Goal: Information Seeking & Learning: Check status

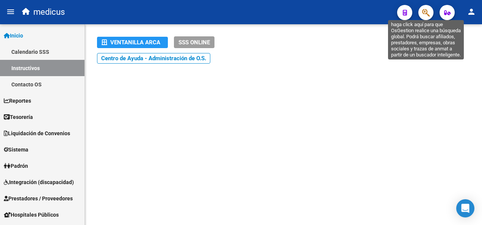
click at [423, 14] on icon "button" at bounding box center [426, 12] width 8 height 9
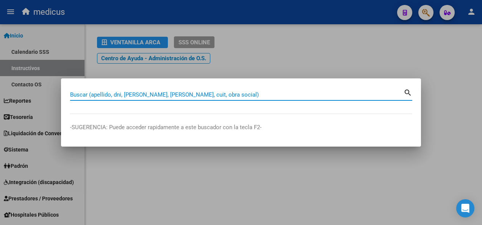
paste input "20957848789"
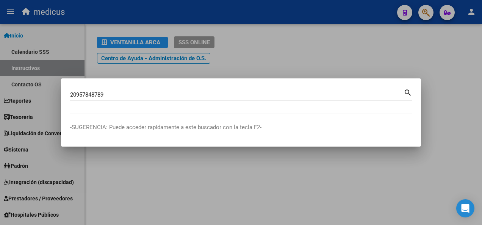
click at [409, 92] on mat-icon "search" at bounding box center [407, 91] width 9 height 9
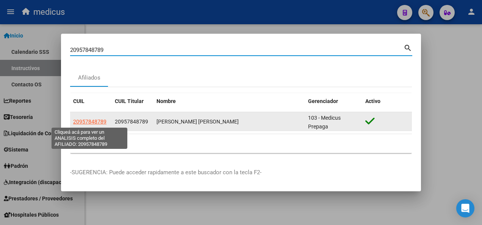
click at [86, 122] on span "20957848789" at bounding box center [89, 122] width 33 height 6
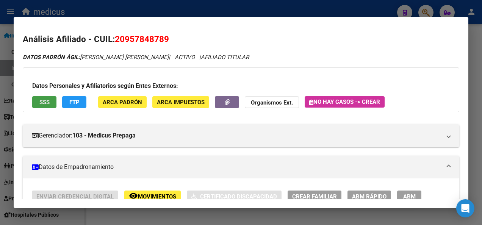
click at [48, 102] on span "SSS" at bounding box center [44, 102] width 10 height 7
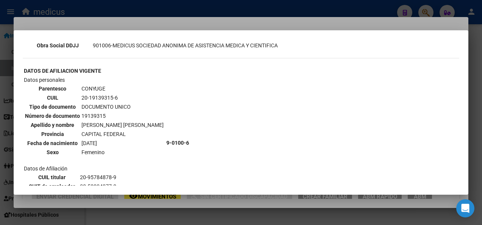
scroll to position [227, 0]
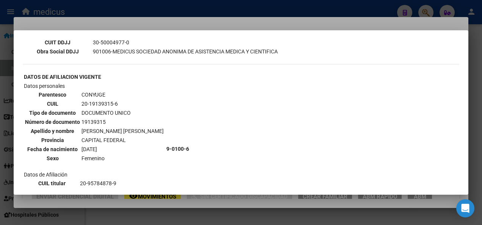
click at [97, 120] on td "19139315" at bounding box center [122, 122] width 83 height 8
copy td "19139315"
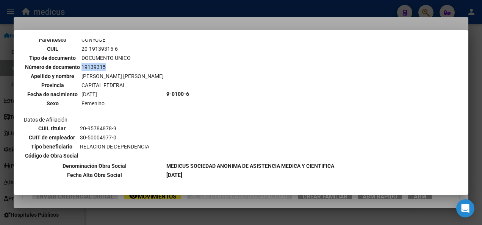
scroll to position [244, 0]
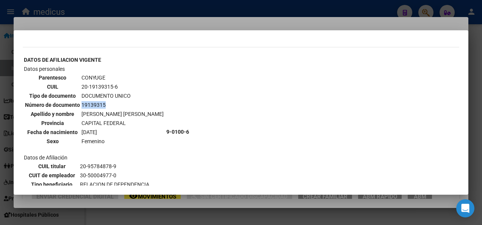
copy td "19139315"
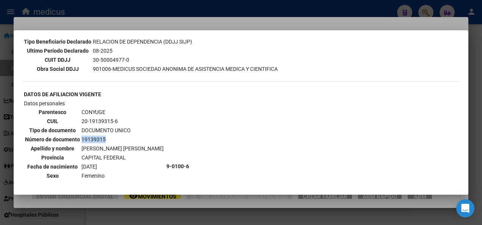
scroll to position [169, 0]
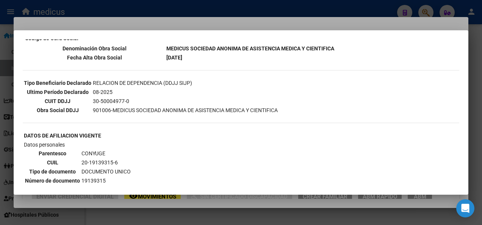
click at [278, 219] on div at bounding box center [241, 112] width 482 height 225
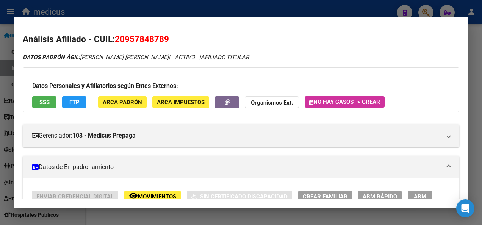
click at [242, 212] on div at bounding box center [241, 112] width 482 height 225
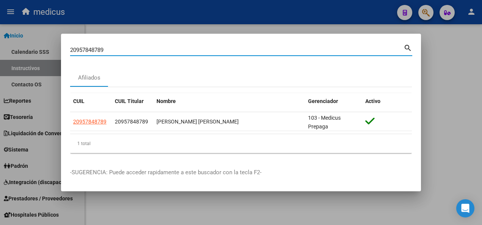
drag, startPoint x: 111, startPoint y: 51, endPoint x: 29, endPoint y: 55, distance: 81.5
click at [29, 55] on div "20957848789 Buscar (apellido, dni, cuil, nro traspaso, cuit, obra social) searc…" at bounding box center [241, 112] width 482 height 225
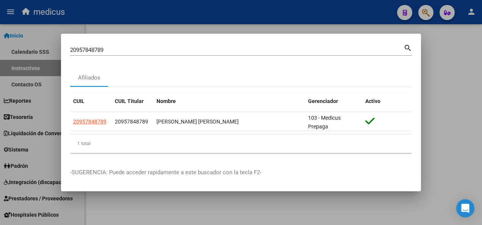
click at [407, 48] on mat-icon "search" at bounding box center [407, 47] width 9 height 9
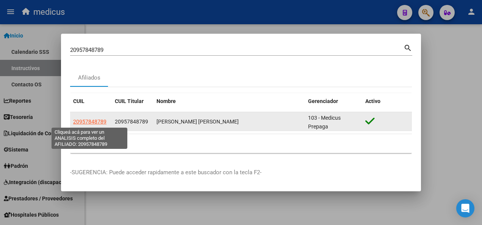
click at [82, 119] on span "20957848789" at bounding box center [89, 122] width 33 height 6
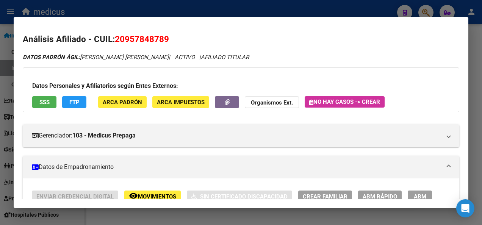
click at [42, 103] on span "SSS" at bounding box center [44, 102] width 10 height 7
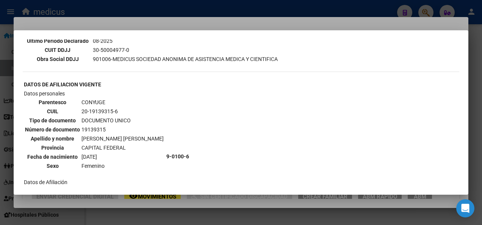
scroll to position [265, 0]
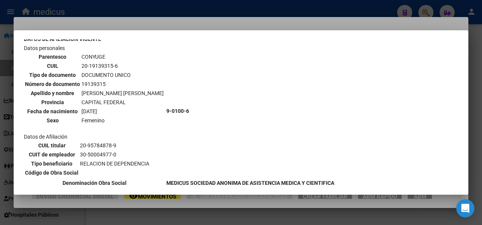
click at [223, 215] on div at bounding box center [241, 112] width 482 height 225
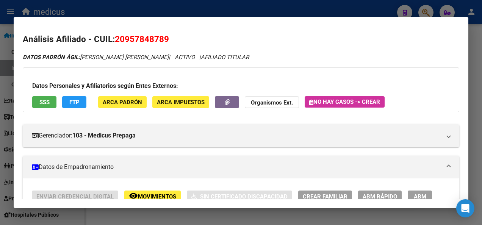
click at [184, 217] on div at bounding box center [241, 112] width 482 height 225
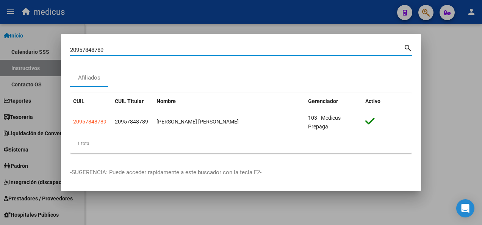
drag, startPoint x: 109, startPoint y: 52, endPoint x: 39, endPoint y: 55, distance: 70.2
click at [39, 55] on div "20957848789 Buscar (apellido, dni, cuil, nro traspaso, cuit, obra social) searc…" at bounding box center [241, 112] width 482 height 225
paste input "7959331486"
click at [402, 51] on input "27959331486" at bounding box center [236, 50] width 333 height 7
type input "27959331486"
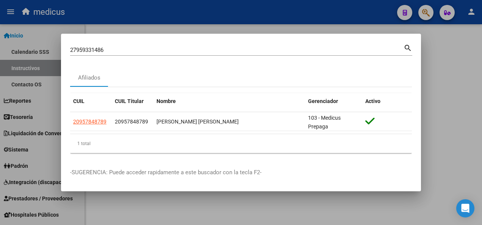
click at [409, 48] on mat-icon "search" at bounding box center [407, 47] width 9 height 9
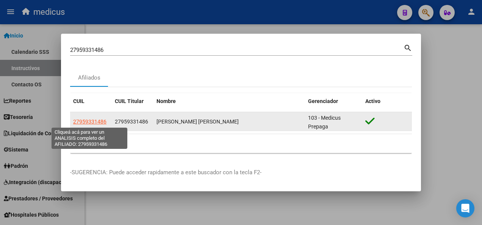
click at [84, 122] on span "27959331486" at bounding box center [89, 122] width 33 height 6
type textarea "27959331486"
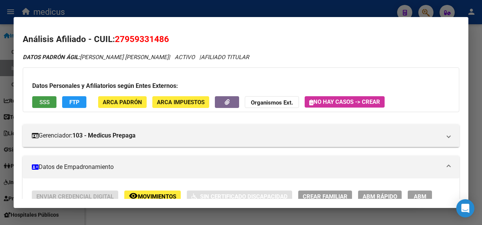
click at [47, 104] on span "SSS" at bounding box center [44, 102] width 10 height 7
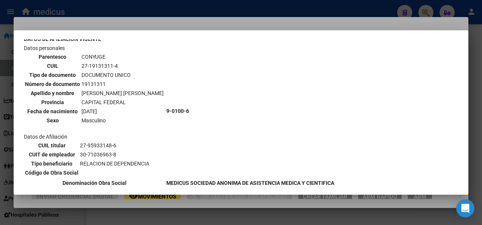
click at [211, 215] on div at bounding box center [241, 112] width 482 height 225
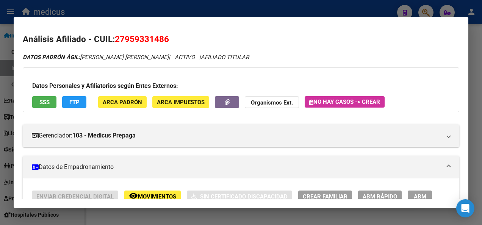
click at [211, 215] on div at bounding box center [241, 112] width 482 height 225
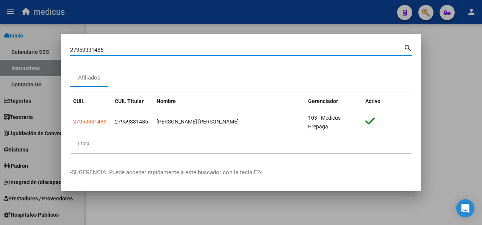
drag, startPoint x: 110, startPoint y: 48, endPoint x: 37, endPoint y: 48, distance: 73.1
click at [37, 48] on div "27959331486 Buscar (apellido, dni, cuil, nro traspaso, cuit, obra social) searc…" at bounding box center [241, 112] width 482 height 225
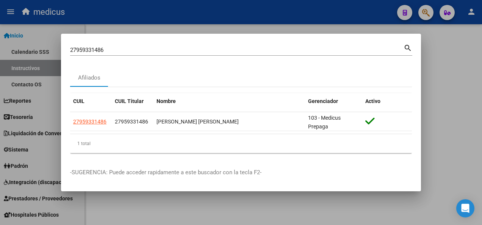
click at [407, 47] on mat-icon "search" at bounding box center [407, 47] width 9 height 9
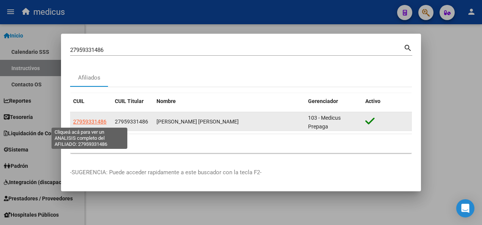
click at [78, 123] on span "27959331486" at bounding box center [89, 122] width 33 height 6
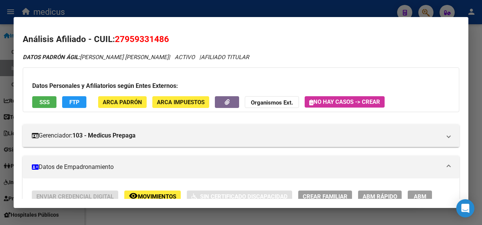
click at [39, 96] on button "SSS" at bounding box center [44, 102] width 24 height 12
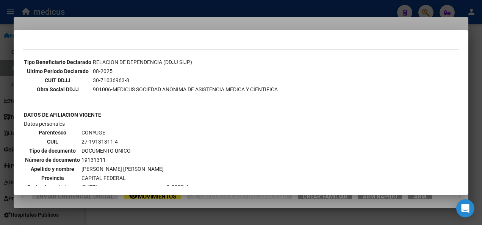
scroll to position [227, 0]
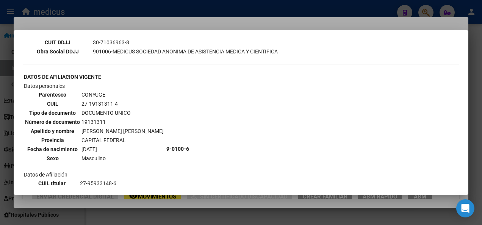
click at [97, 104] on td "27-19131311-4" at bounding box center [122, 104] width 83 height 8
copy td "19131311"
click at [317, 213] on div at bounding box center [241, 112] width 482 height 225
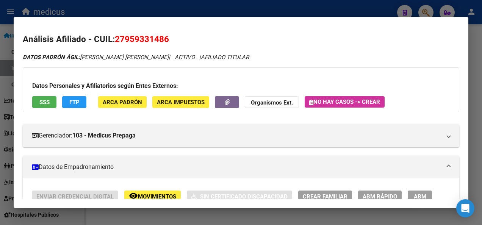
click at [317, 213] on div at bounding box center [241, 112] width 482 height 225
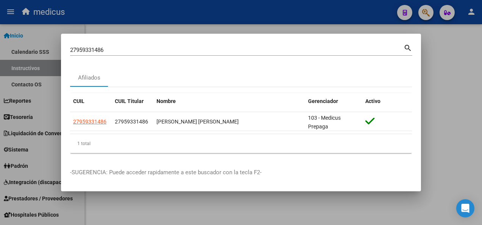
click at [317, 211] on div at bounding box center [241, 112] width 482 height 225
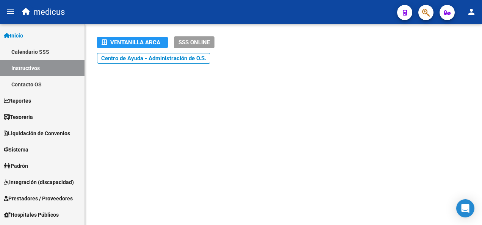
click at [424, 12] on icon "button" at bounding box center [426, 12] width 8 height 9
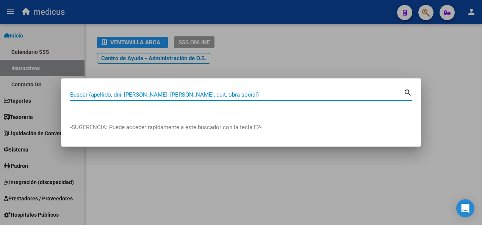
paste input "27175336848"
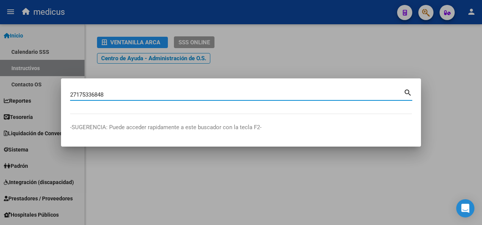
type input "27175336848"
click at [405, 89] on mat-icon "search" at bounding box center [407, 91] width 9 height 9
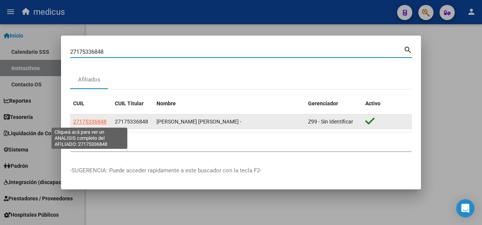
click at [84, 121] on span "27175336848" at bounding box center [89, 122] width 33 height 6
type textarea "27175336848"
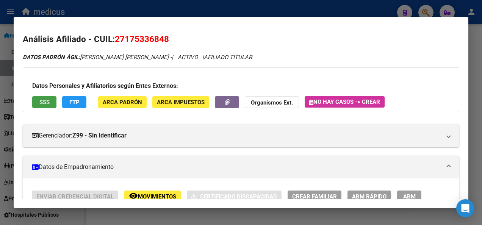
click at [47, 103] on span "SSS" at bounding box center [44, 102] width 10 height 7
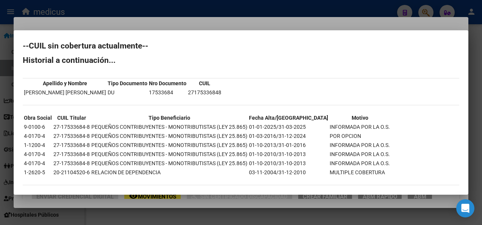
scroll to position [0, 0]
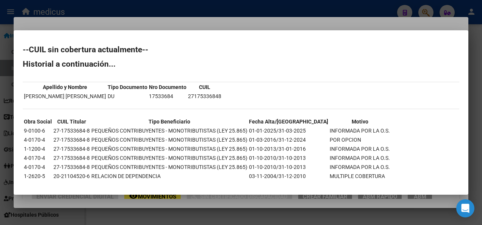
click at [341, 213] on div at bounding box center [241, 112] width 482 height 225
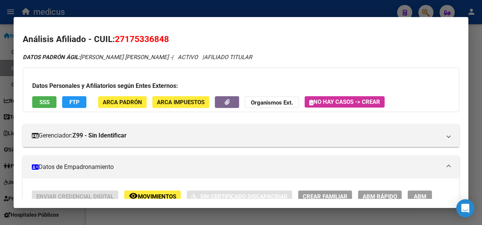
click at [342, 216] on div at bounding box center [241, 112] width 482 height 225
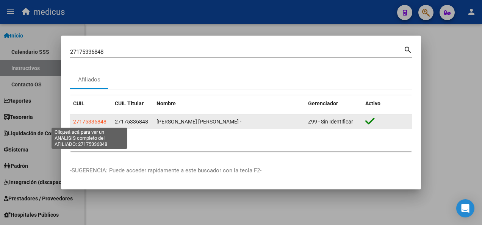
click at [94, 123] on span "27175336848" at bounding box center [89, 122] width 33 height 6
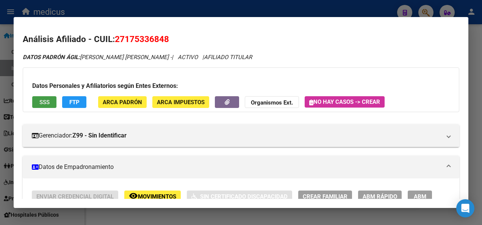
click at [43, 100] on span "SSS" at bounding box center [44, 102] width 10 height 7
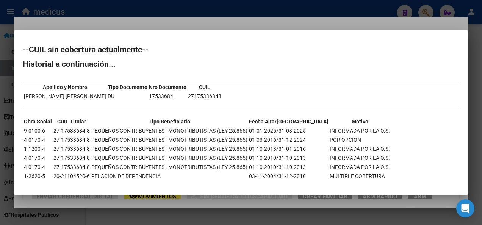
click at [233, 215] on div at bounding box center [241, 112] width 482 height 225
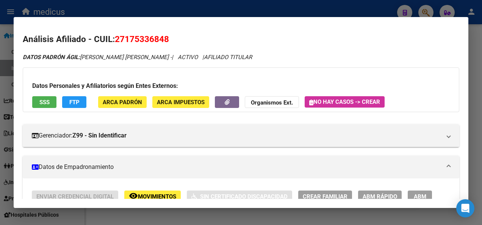
click at [236, 215] on div at bounding box center [241, 112] width 482 height 225
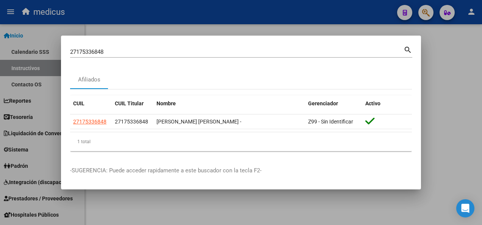
click at [274, 202] on div at bounding box center [241, 112] width 482 height 225
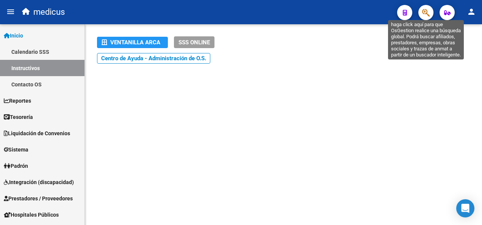
click at [424, 13] on icon "button" at bounding box center [426, 12] width 8 height 9
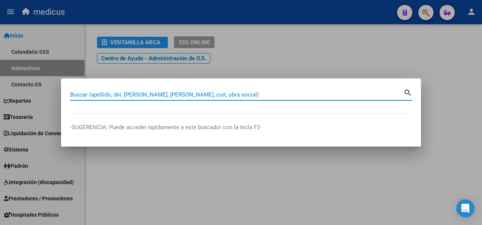
click at [138, 87] on mat-dialog-container "Buscar (apellido, dni, [PERSON_NAME], nro traspaso, cuit, obra social) search -…" at bounding box center [241, 112] width 360 height 68
click at [85, 92] on input "Buscar (apellido, dni, [PERSON_NAME], [PERSON_NAME], cuit, obra social)" at bounding box center [236, 94] width 333 height 7
paste input "20140401162"
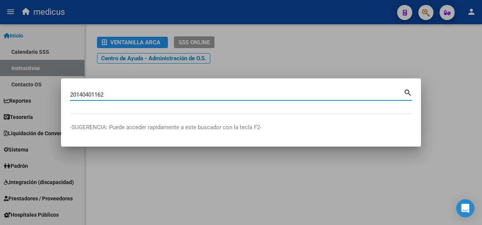
type input "20140401162"
click at [408, 91] on mat-icon "search" at bounding box center [407, 91] width 9 height 9
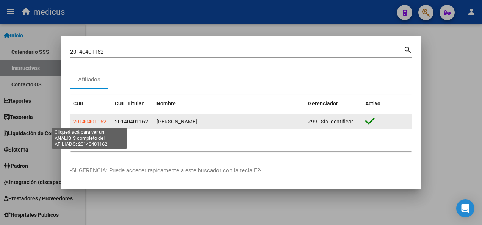
click at [86, 121] on span "20140401162" at bounding box center [89, 122] width 33 height 6
type textarea "20140401162"
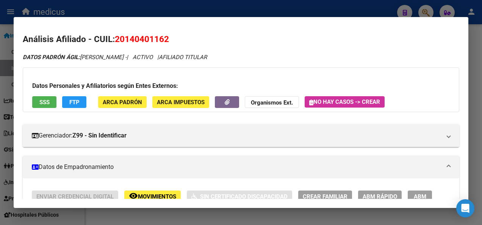
click at [44, 102] on span "SSS" at bounding box center [44, 102] width 10 height 7
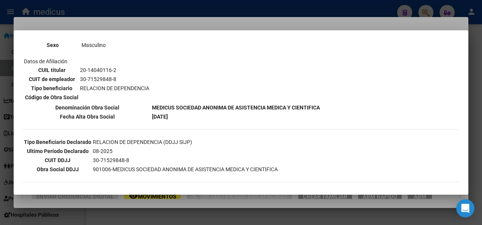
scroll to position [433, 0]
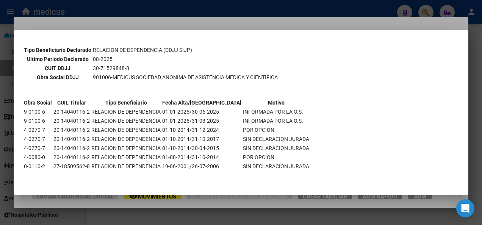
click at [183, 212] on div at bounding box center [241, 112] width 482 height 225
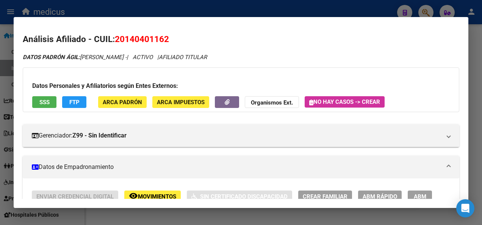
click at [183, 212] on div at bounding box center [241, 112] width 482 height 225
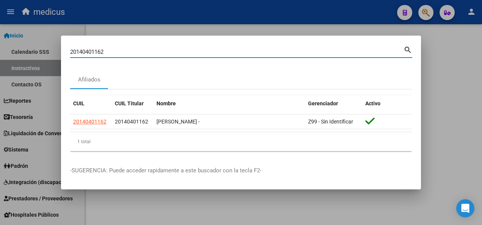
drag, startPoint x: 111, startPoint y: 55, endPoint x: 57, endPoint y: 51, distance: 54.7
click at [57, 51] on div "20140401162 Buscar (apellido, dni, cuil, nro traspaso, cuit, obra social) searc…" at bounding box center [241, 112] width 482 height 225
paste input "3256305984"
type input "23256305984"
click at [408, 50] on mat-icon "search" at bounding box center [407, 49] width 9 height 9
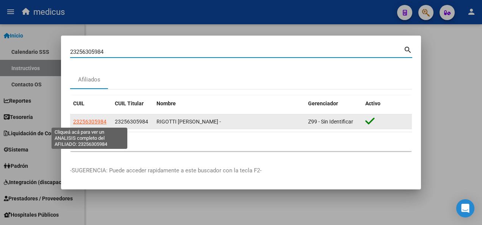
click at [84, 120] on span "23256305984" at bounding box center [89, 122] width 33 height 6
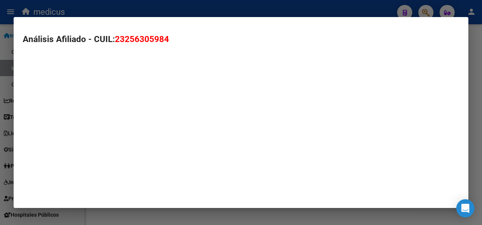
type textarea "23256305984"
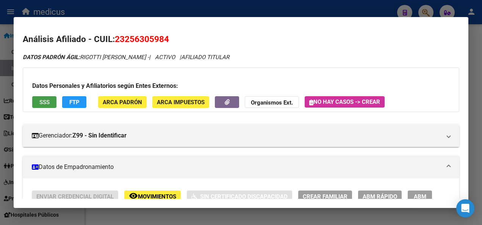
click at [51, 103] on button "SSS" at bounding box center [44, 102] width 24 height 12
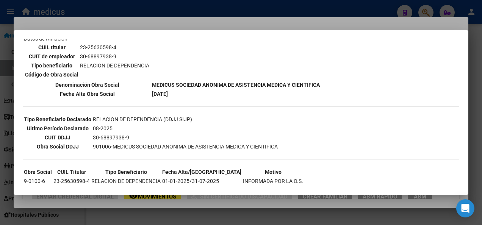
scroll to position [175, 0]
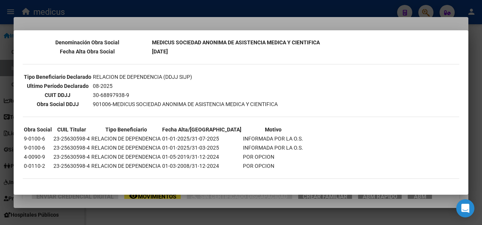
click at [146, 215] on div at bounding box center [241, 112] width 482 height 225
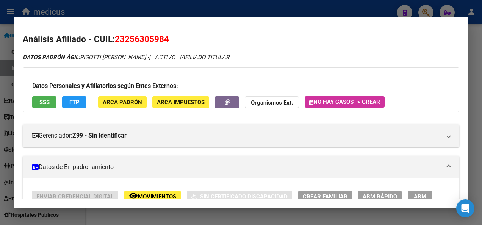
click at [146, 215] on div at bounding box center [241, 112] width 482 height 225
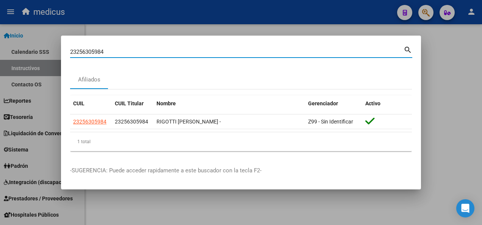
drag, startPoint x: 113, startPoint y: 52, endPoint x: 59, endPoint y: 52, distance: 53.8
click at [59, 52] on div "23256305984 Buscar (apellido, dni, cuil, nro traspaso, cuit, obra social) searc…" at bounding box center [241, 112] width 482 height 225
paste input "0140401162"
type input "20140401162"
click at [408, 52] on mat-icon "search" at bounding box center [407, 49] width 9 height 9
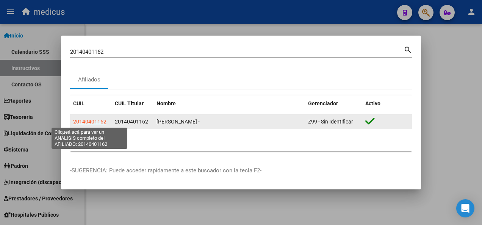
click at [83, 120] on span "20140401162" at bounding box center [89, 122] width 33 height 6
type textarea "20140401162"
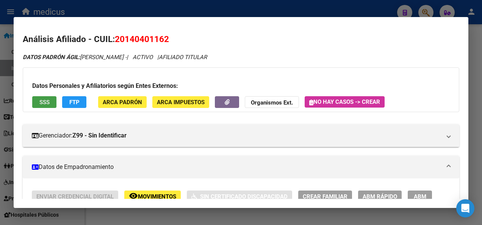
click at [38, 100] on button "SSS" at bounding box center [44, 102] width 24 height 12
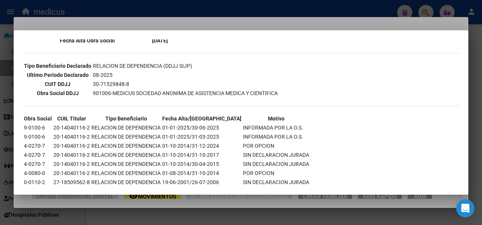
scroll to position [433, 0]
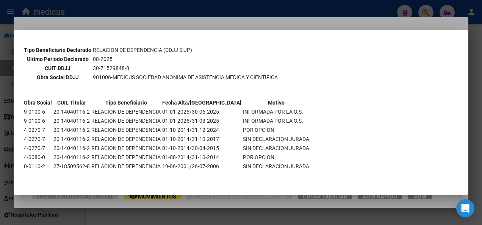
click at [200, 216] on div at bounding box center [241, 112] width 482 height 225
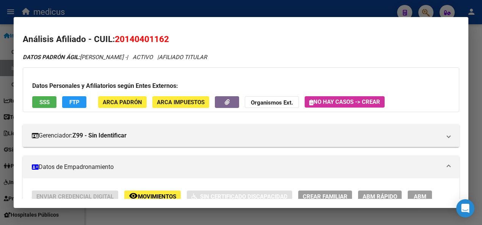
click at [200, 216] on div at bounding box center [241, 112] width 482 height 225
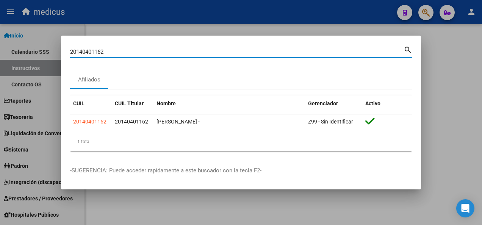
drag, startPoint x: 133, startPoint y: 52, endPoint x: 63, endPoint y: 50, distance: 70.5
click at [63, 50] on mat-dialog-content "20140401162 Buscar (apellido, dni, cuil, nro traspaso, cuit, obra social) searc…" at bounding box center [241, 101] width 360 height 112
paste input "576453761"
type input "20576453761"
click at [409, 51] on mat-icon "search" at bounding box center [407, 49] width 9 height 9
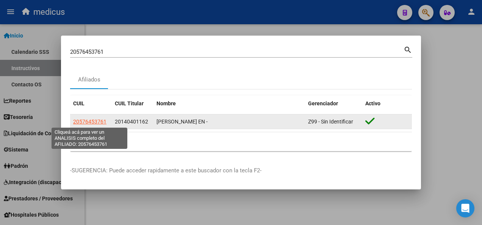
click at [82, 123] on span "20576453761" at bounding box center [89, 122] width 33 height 6
type textarea "20576453761"
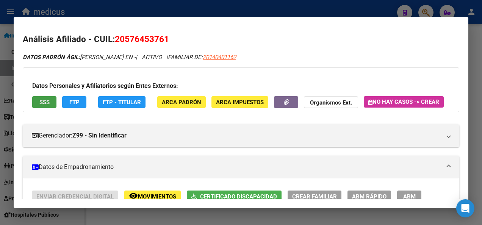
click at [40, 97] on button "SSS" at bounding box center [44, 102] width 24 height 12
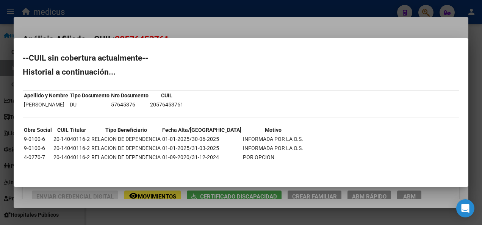
click at [245, 213] on div at bounding box center [241, 112] width 482 height 225
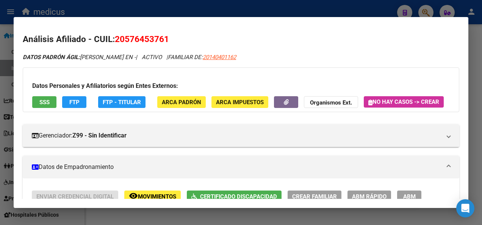
click at [151, 213] on div at bounding box center [241, 112] width 482 height 225
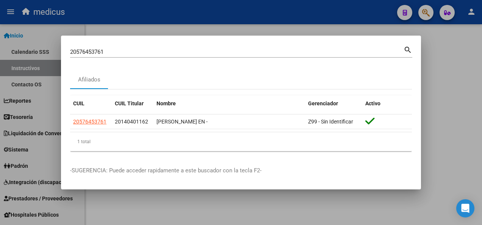
click at [151, 213] on div at bounding box center [241, 112] width 482 height 225
